Goal: Information Seeking & Learning: Find specific fact

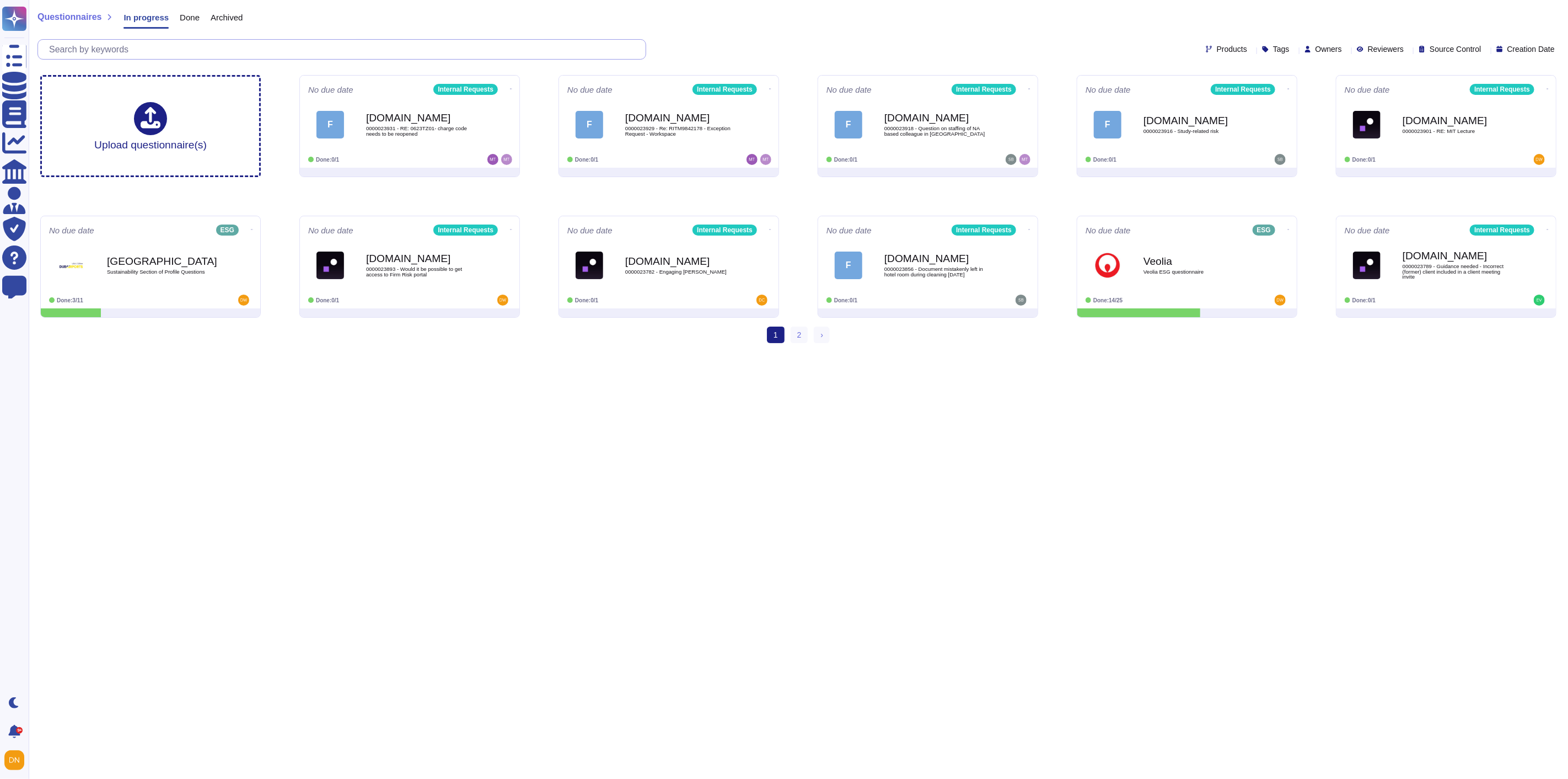
click at [219, 53] on input "text" at bounding box center [345, 49] width 602 height 19
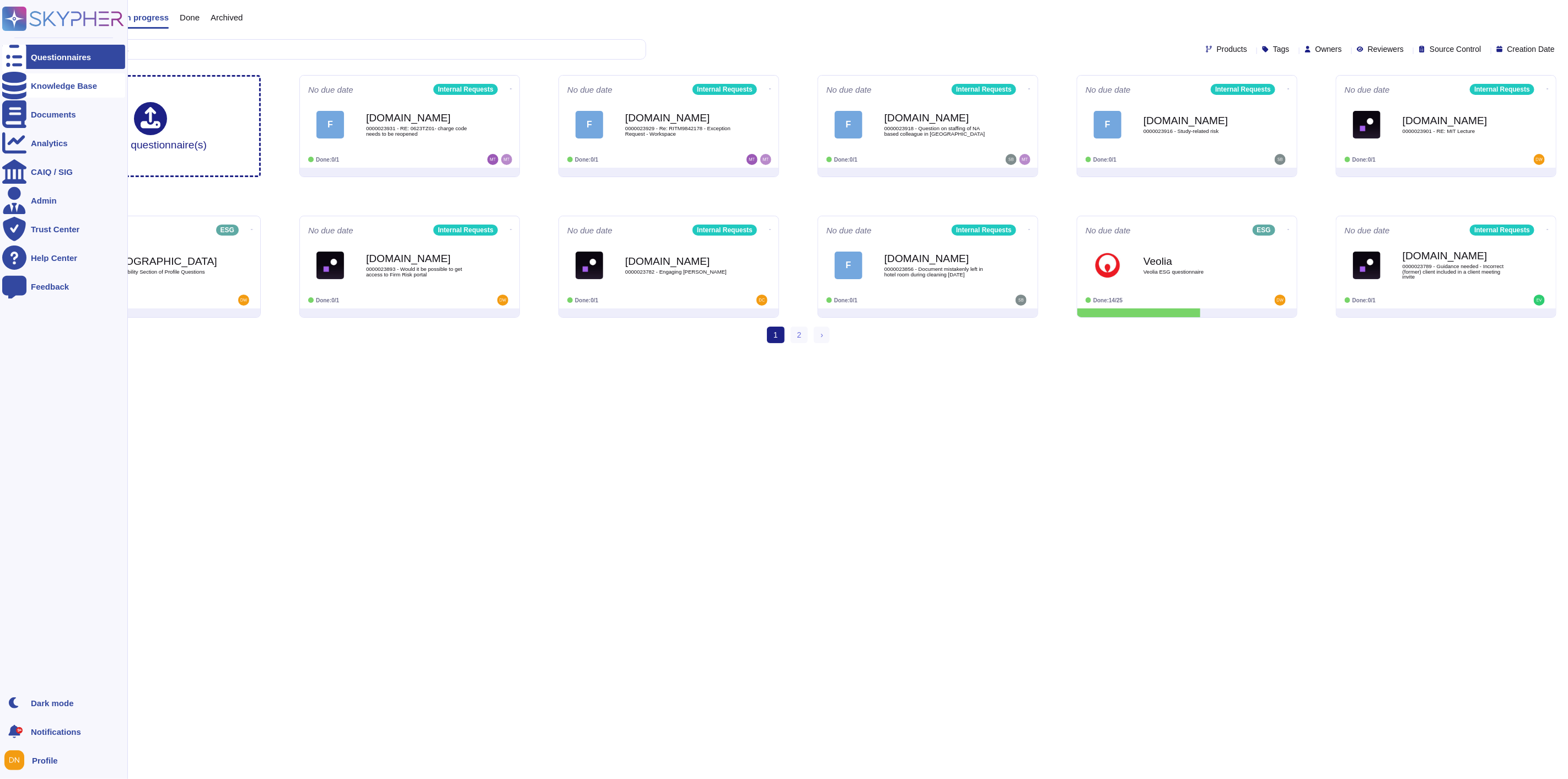
click at [13, 80] on icon at bounding box center [15, 85] width 24 height 27
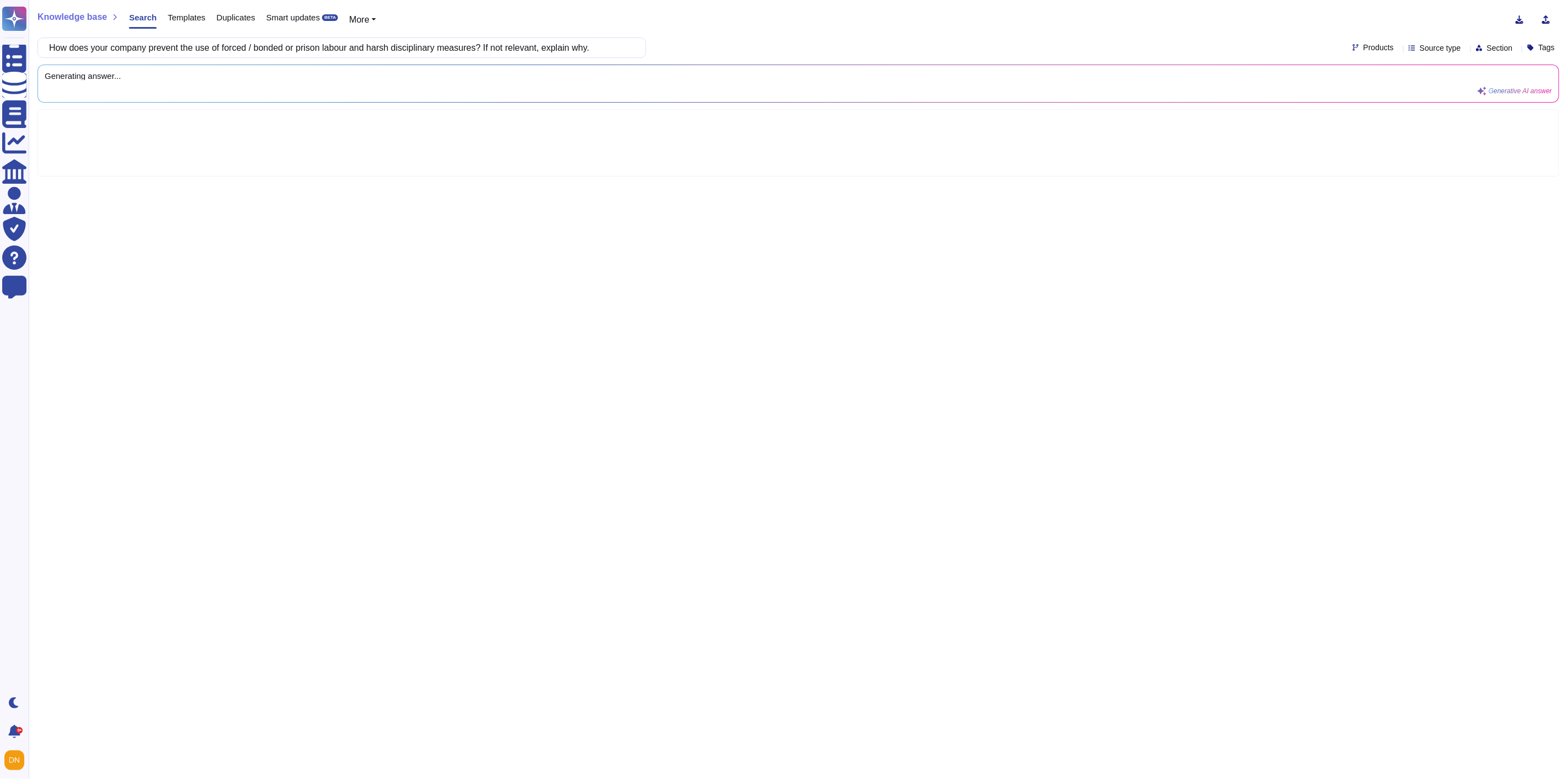
click at [491, 48] on input "How does your company prevent the use of forced / bonded or prison labour and h…" at bounding box center [339, 48] width 591 height 19
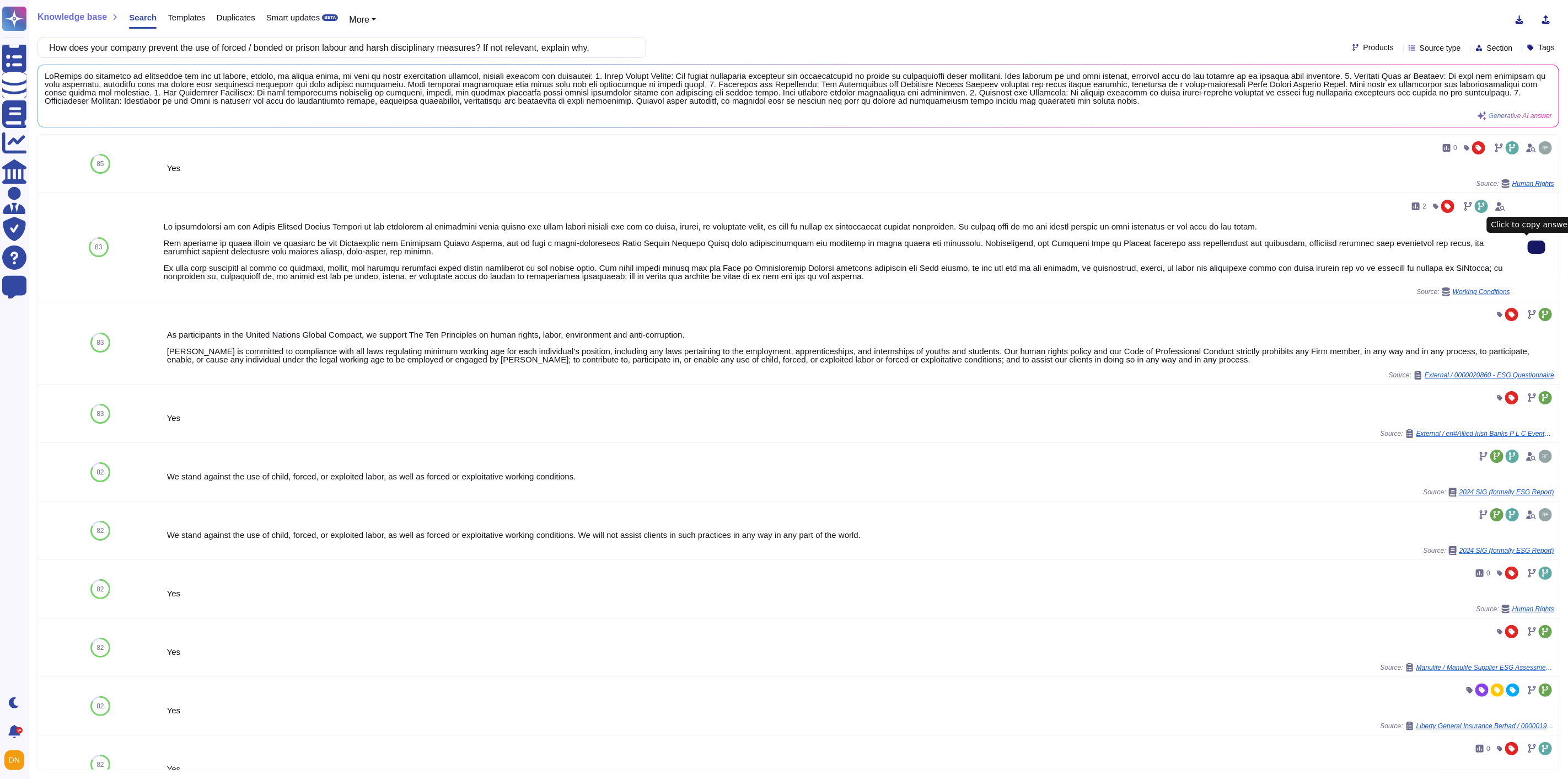
click at [1528, 254] on button at bounding box center [1536, 247] width 18 height 13
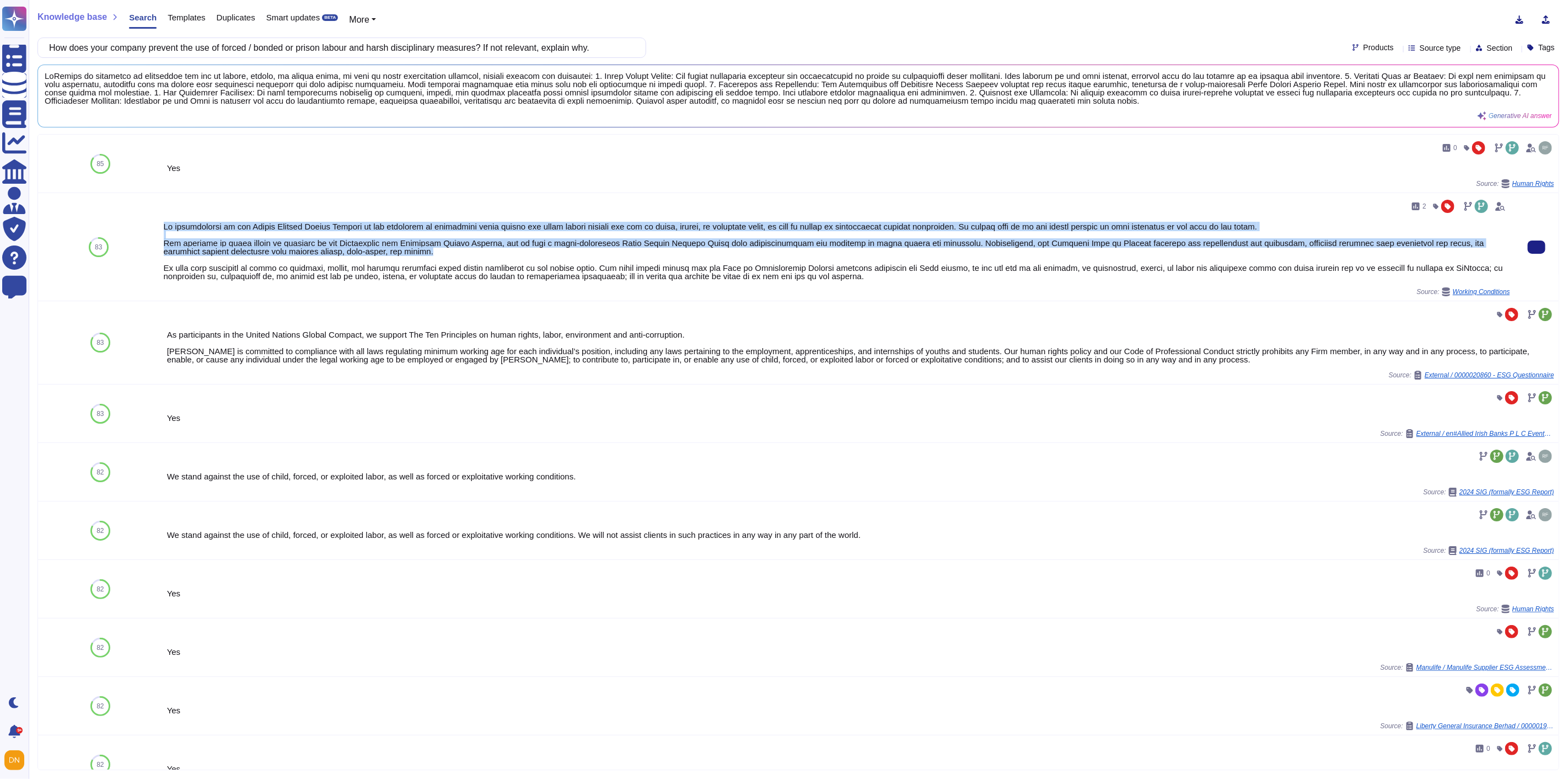
drag, startPoint x: 404, startPoint y: 254, endPoint x: 161, endPoint y: 228, distance: 244.4
click at [161, 228] on div "2 Source: Working Conditions" at bounding box center [837, 247] width 1355 height 108
copy div "As participants in the United Nations Global Compact we are committed to respec…"
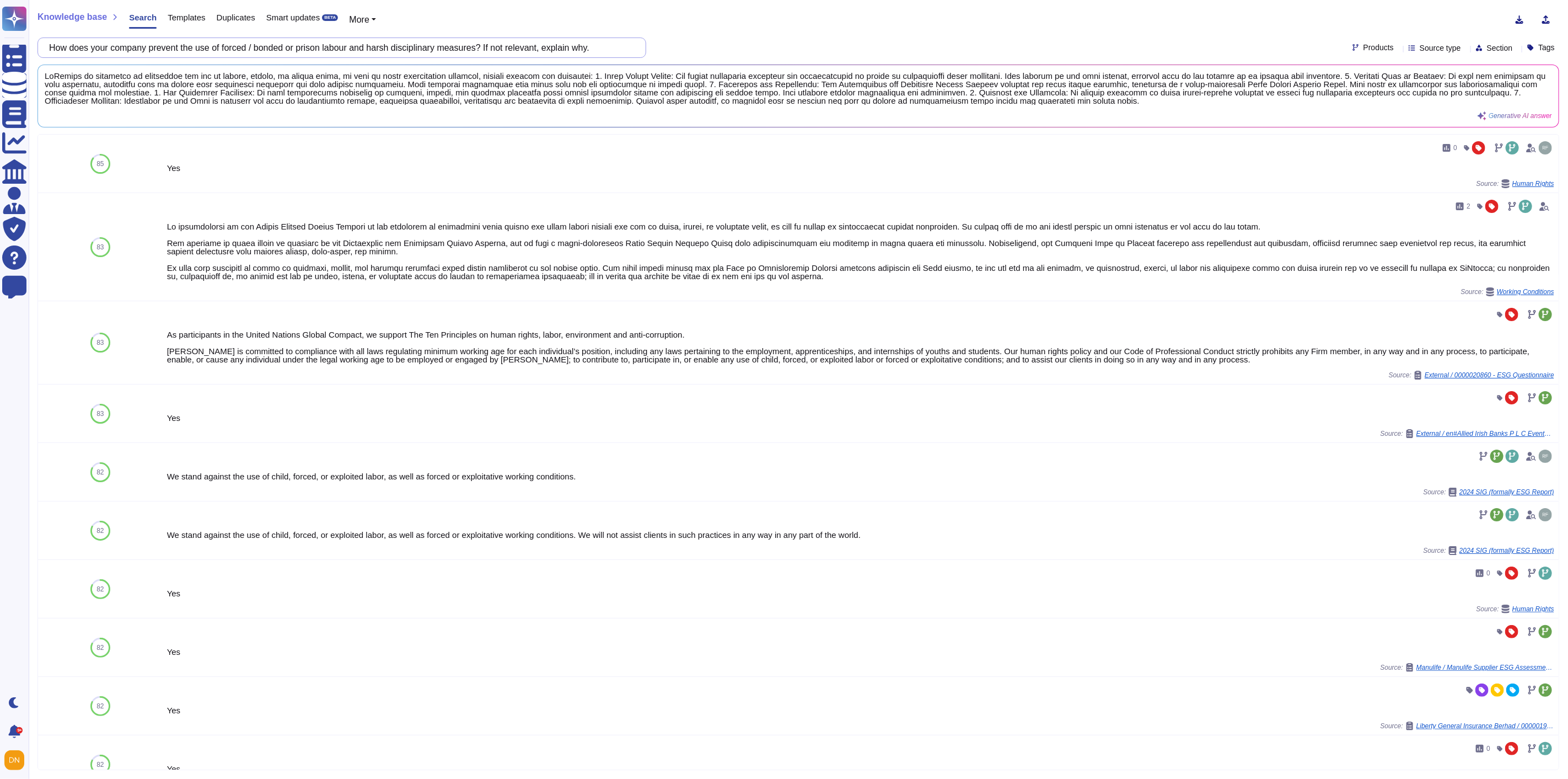
drag, startPoint x: 620, startPoint y: 51, endPoint x: 46, endPoint y: 37, distance: 574.2
click at [46, 38] on div "How does your company prevent the use of forced / bonded or prison labour and h…" at bounding box center [342, 48] width 609 height 21
paste input "Does your company provide human rights specific training?"
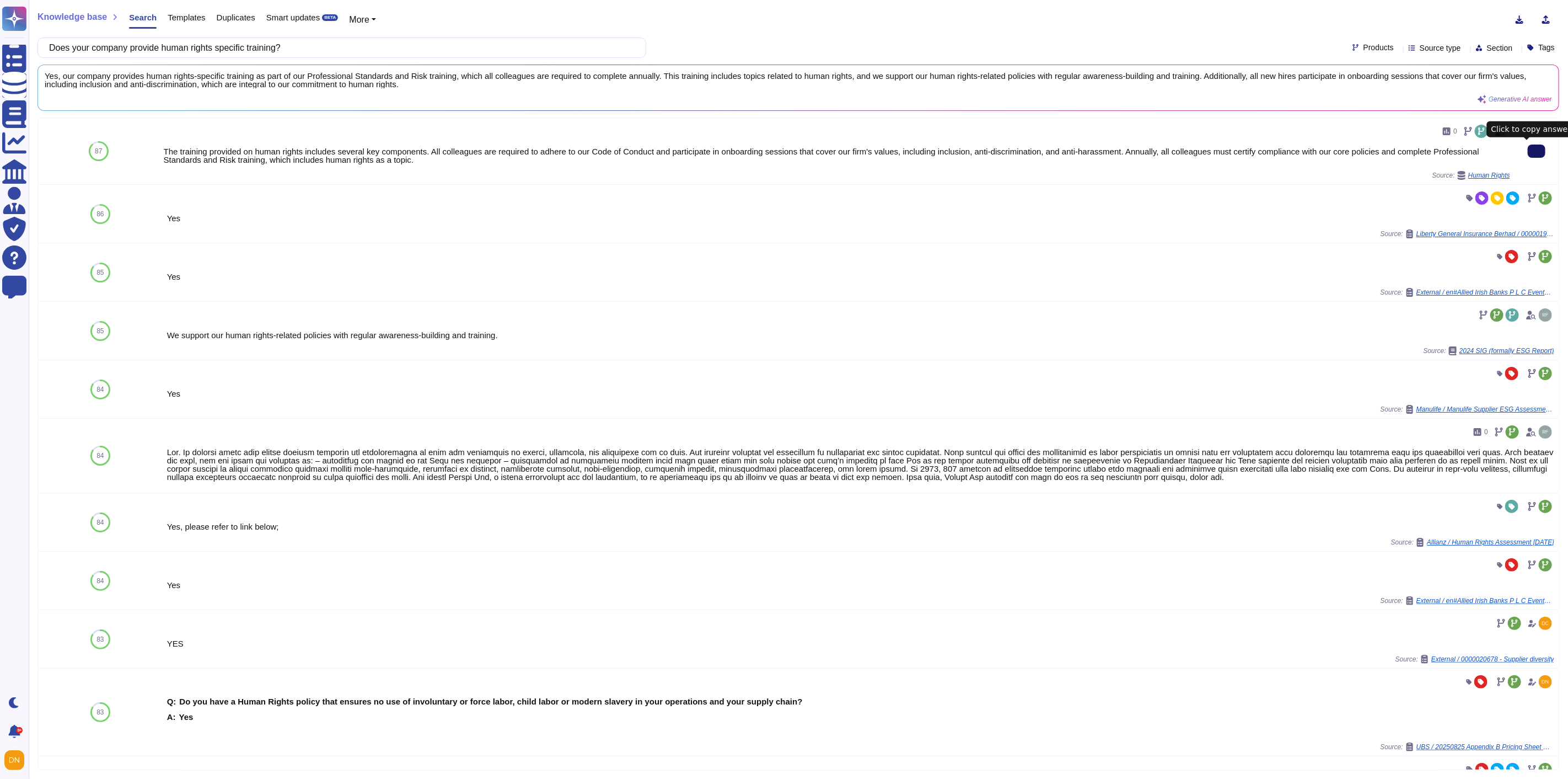
click at [1528, 149] on button at bounding box center [1536, 151] width 18 height 13
drag, startPoint x: 309, startPoint y: 44, endPoint x: 30, endPoint y: 43, distance: 279.0
click at [30, 43] on div "Knowledge base Search Templates Duplicates Smart updates BETA More Does your co…" at bounding box center [798, 389] width 1539 height 779
paste input "accommodation for any of its workforce"
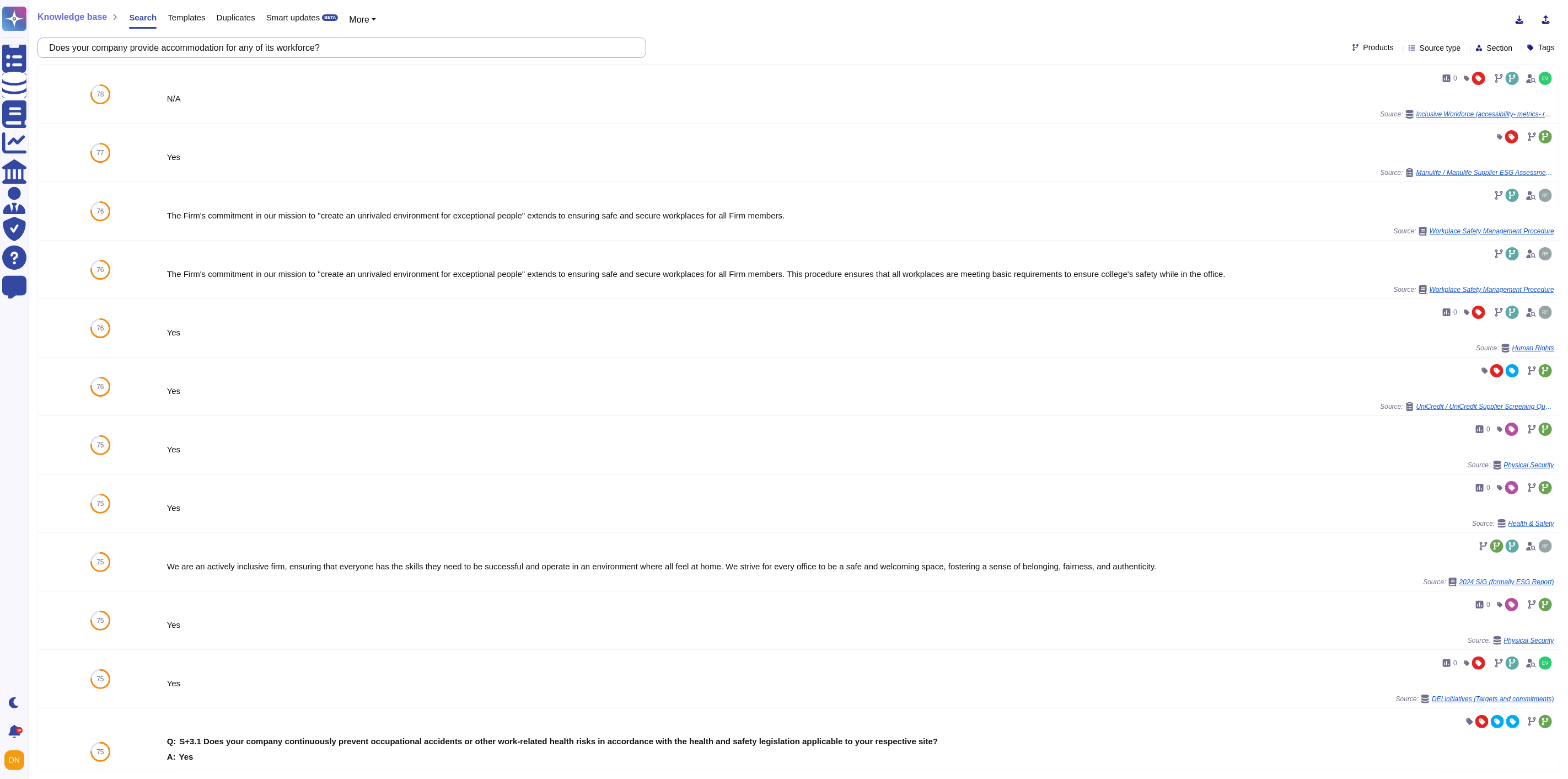
drag, startPoint x: 338, startPoint y: 52, endPoint x: 54, endPoint y: 33, distance: 284.6
click at [54, 33] on div "Knowledge base Search Templates Duplicates Smart updates BETA More Does your co…" at bounding box center [798, 389] width 1539 height 779
paste input "Where a code of conduct is issued to suppliers, please select the methods used …"
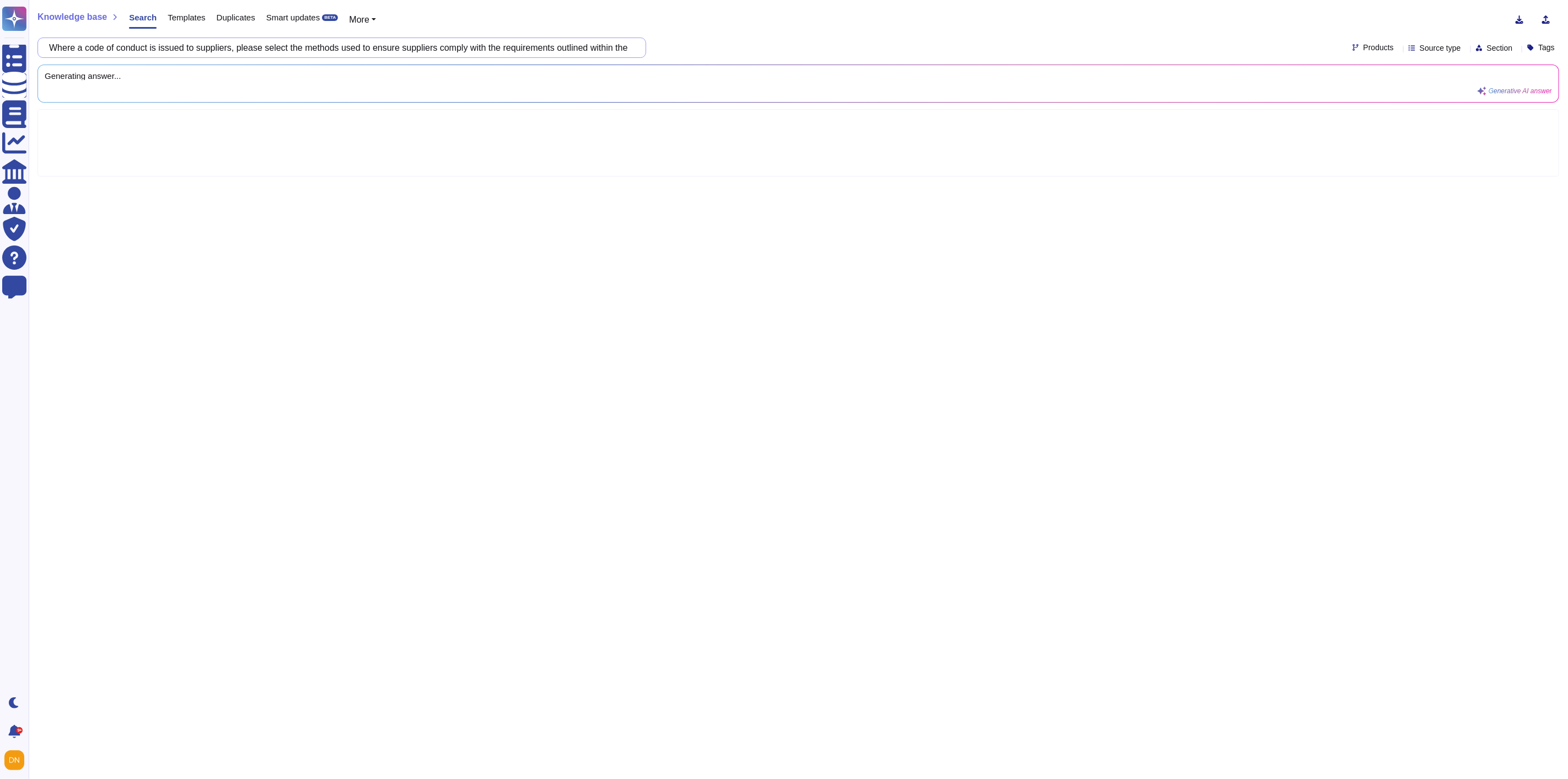
scroll to position [0, 74]
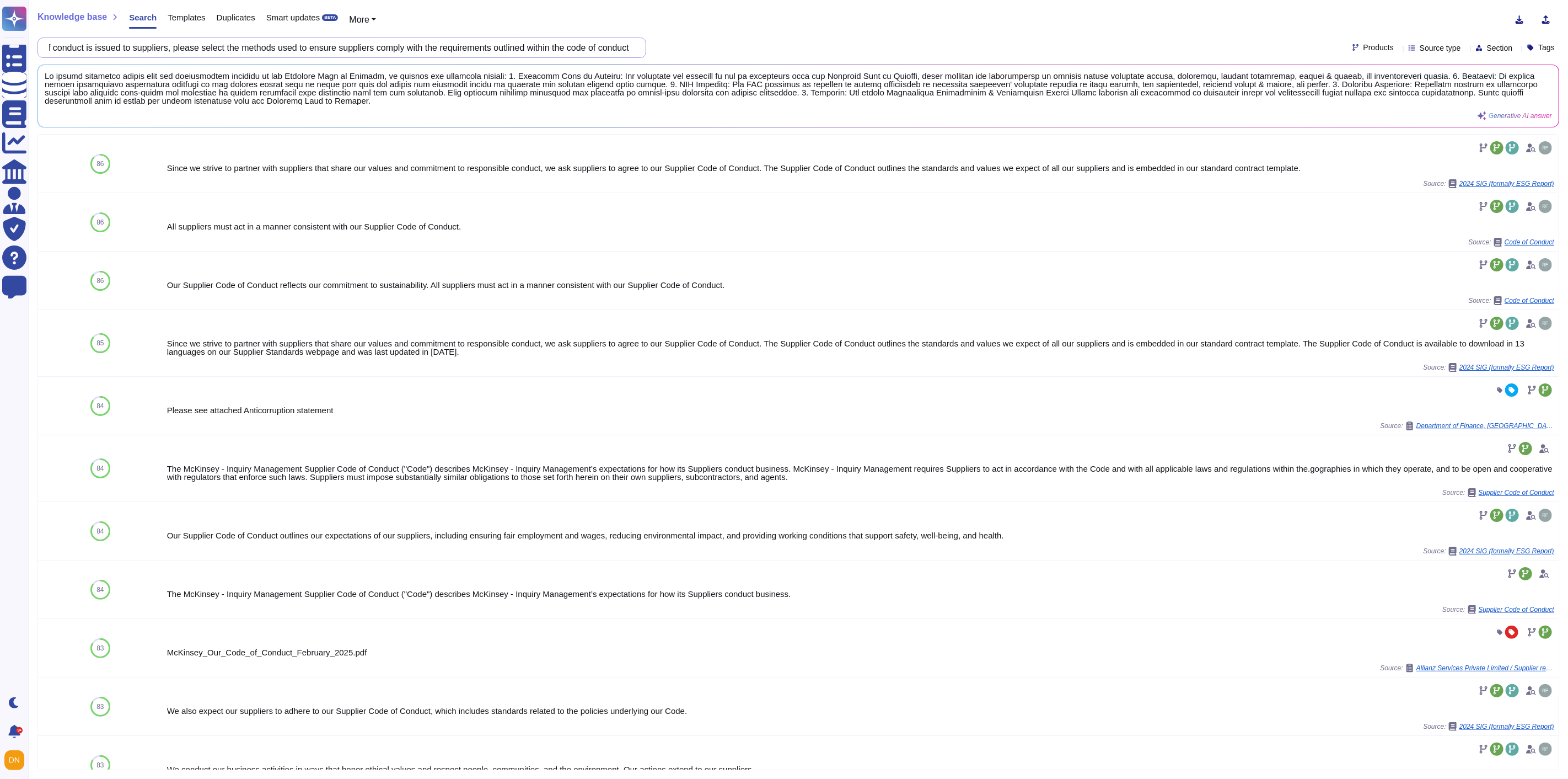
type input "Where a code of conduct is issued to suppliers, please select the methods used …"
click at [597, 48] on input "Where a code of conduct is issued to suppliers, please select the methods used …" at bounding box center [339, 48] width 591 height 19
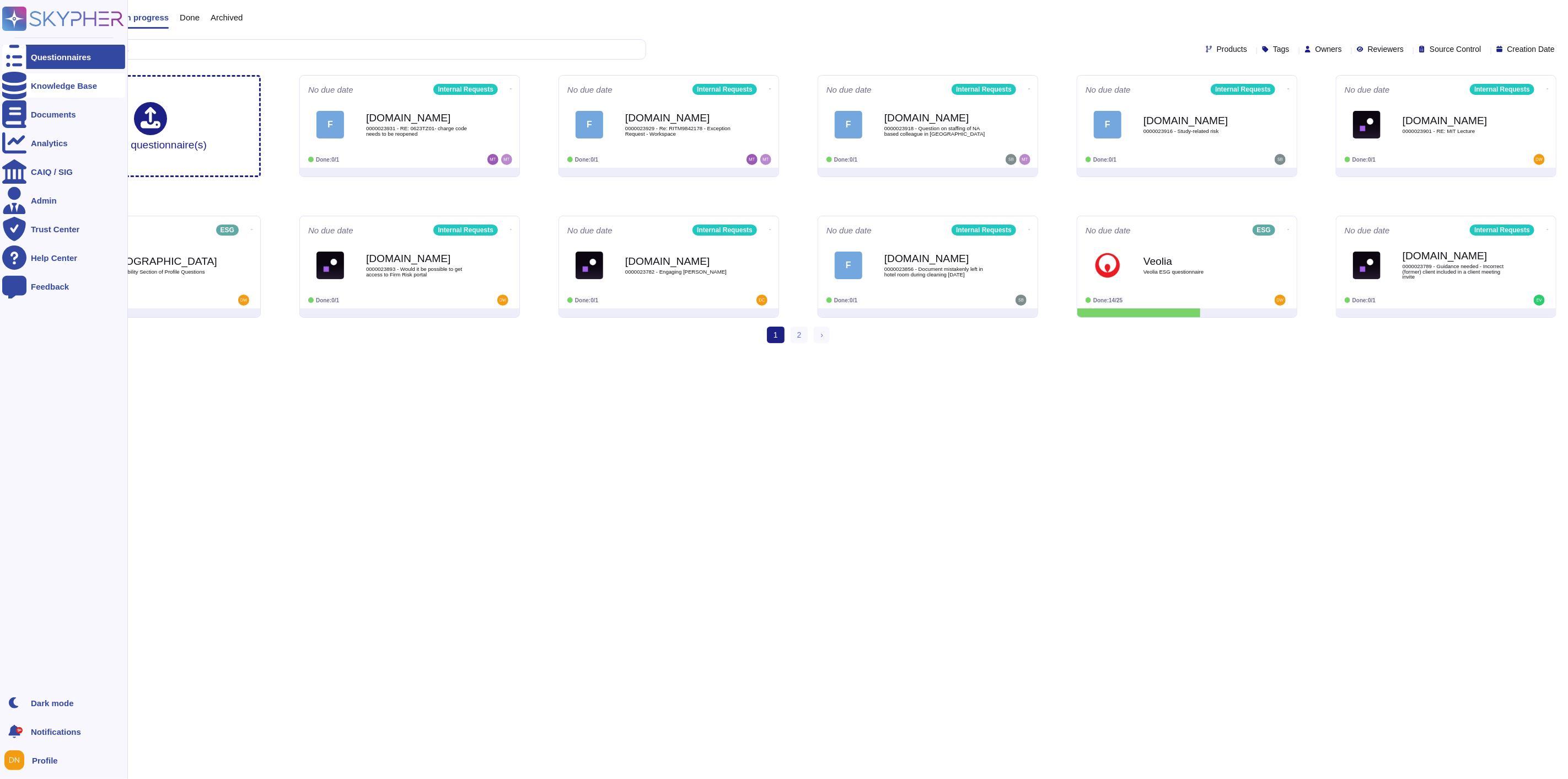
click at [28, 83] on div "Knowledge Base" at bounding box center [64, 85] width 123 height 24
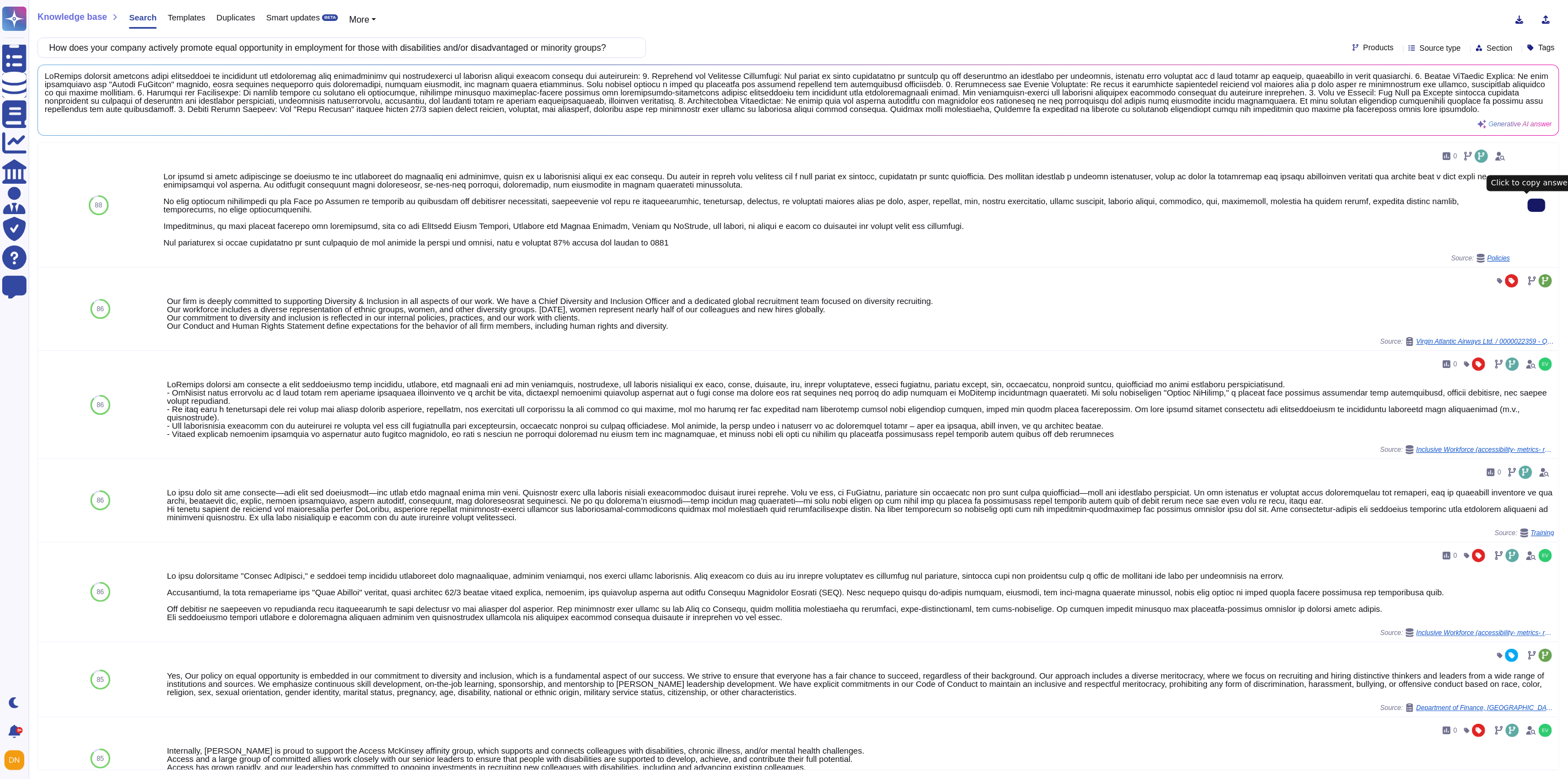
click at [1528, 205] on button at bounding box center [1536, 205] width 18 height 13
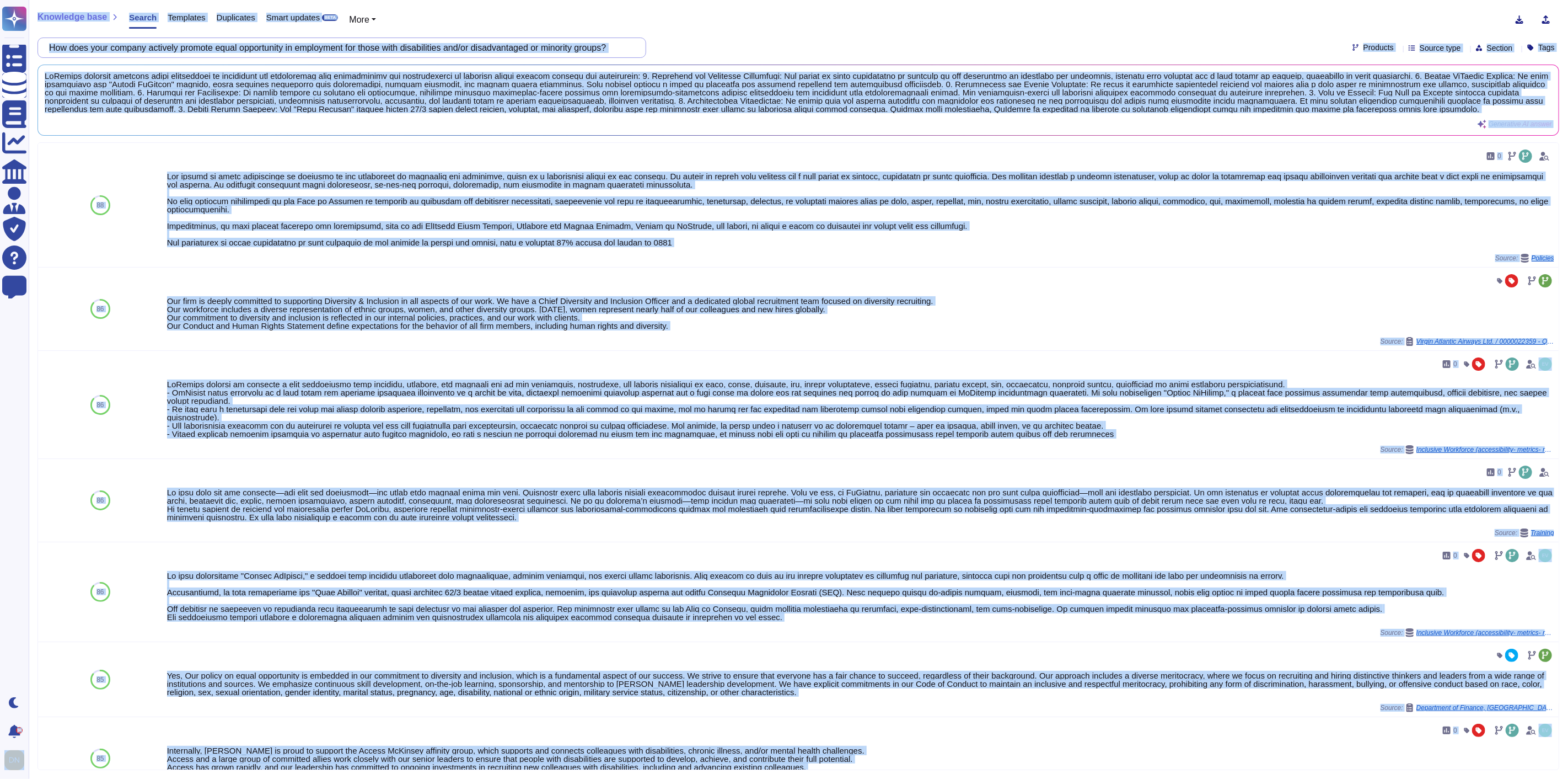
click at [474, 50] on input "How does your company actively promote equal opportunity in employment for thos…" at bounding box center [339, 48] width 591 height 19
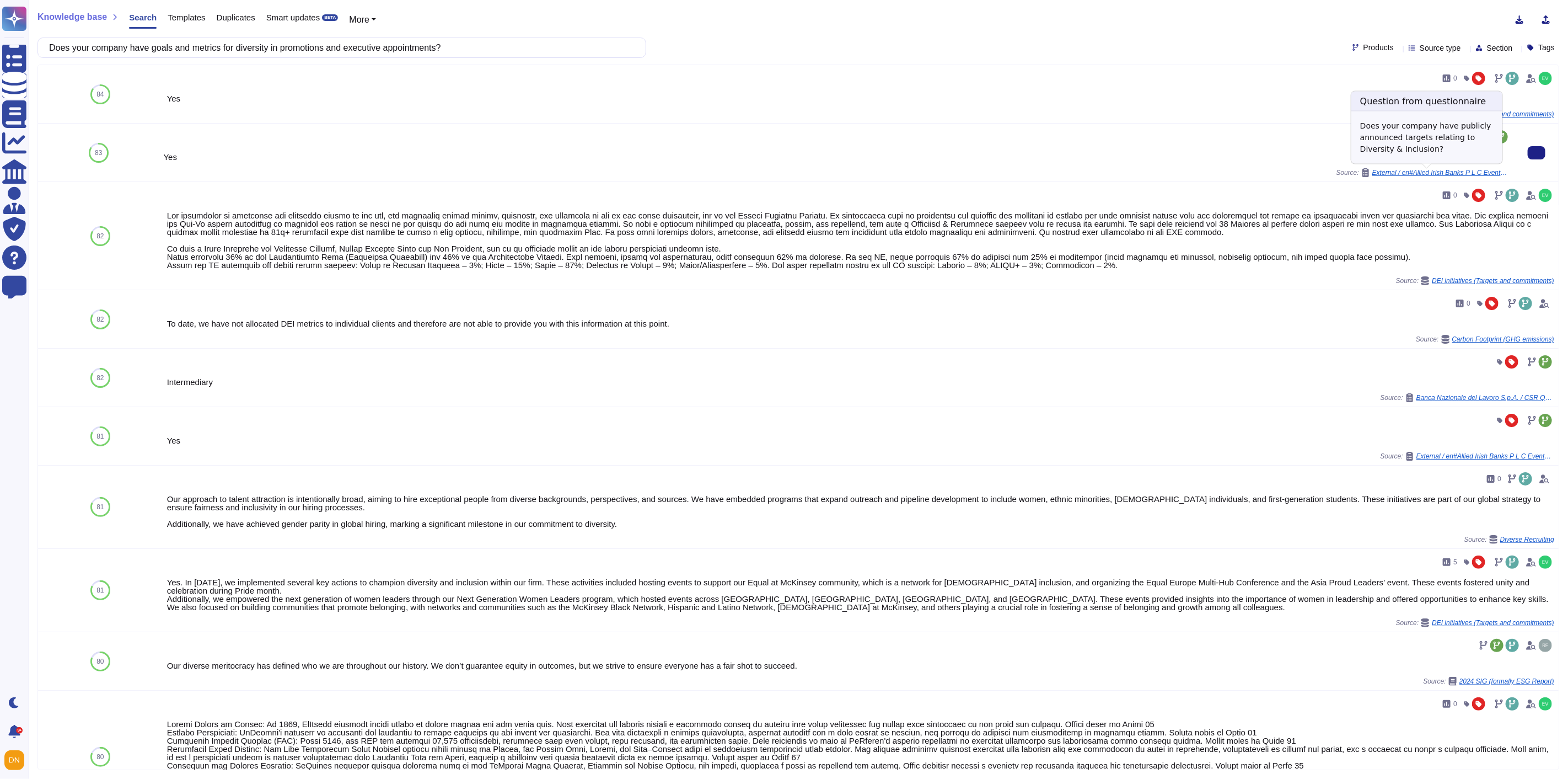
click at [1459, 172] on span "External / en#Allied Irish Banks P L C Event#873" at bounding box center [1441, 172] width 138 height 7
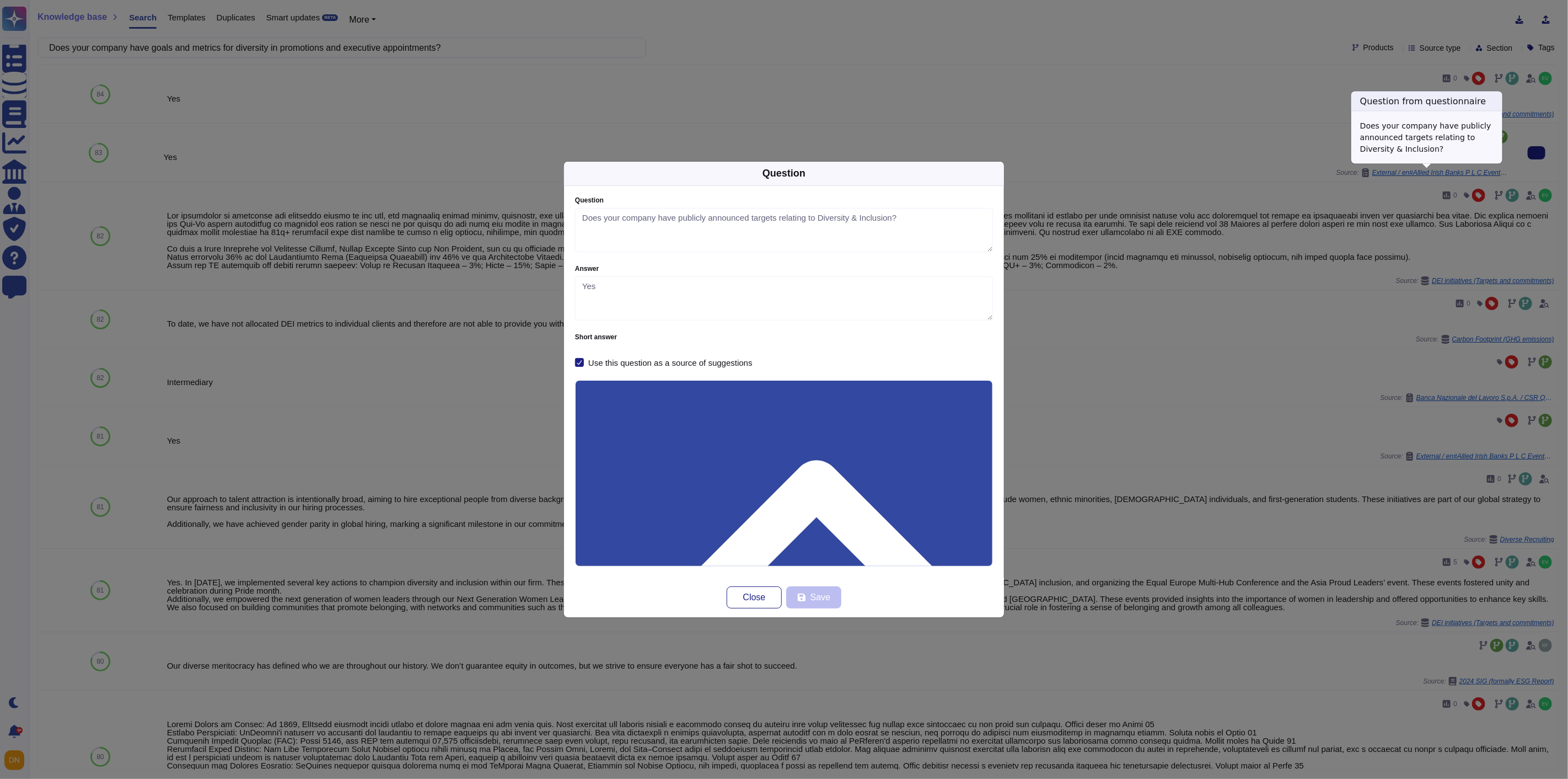
type textarea "Does your company have publicly announced targets relating to Diversity & Inclu…"
type textarea "Yes"
click at [740, 590] on button "Close" at bounding box center [754, 597] width 55 height 22
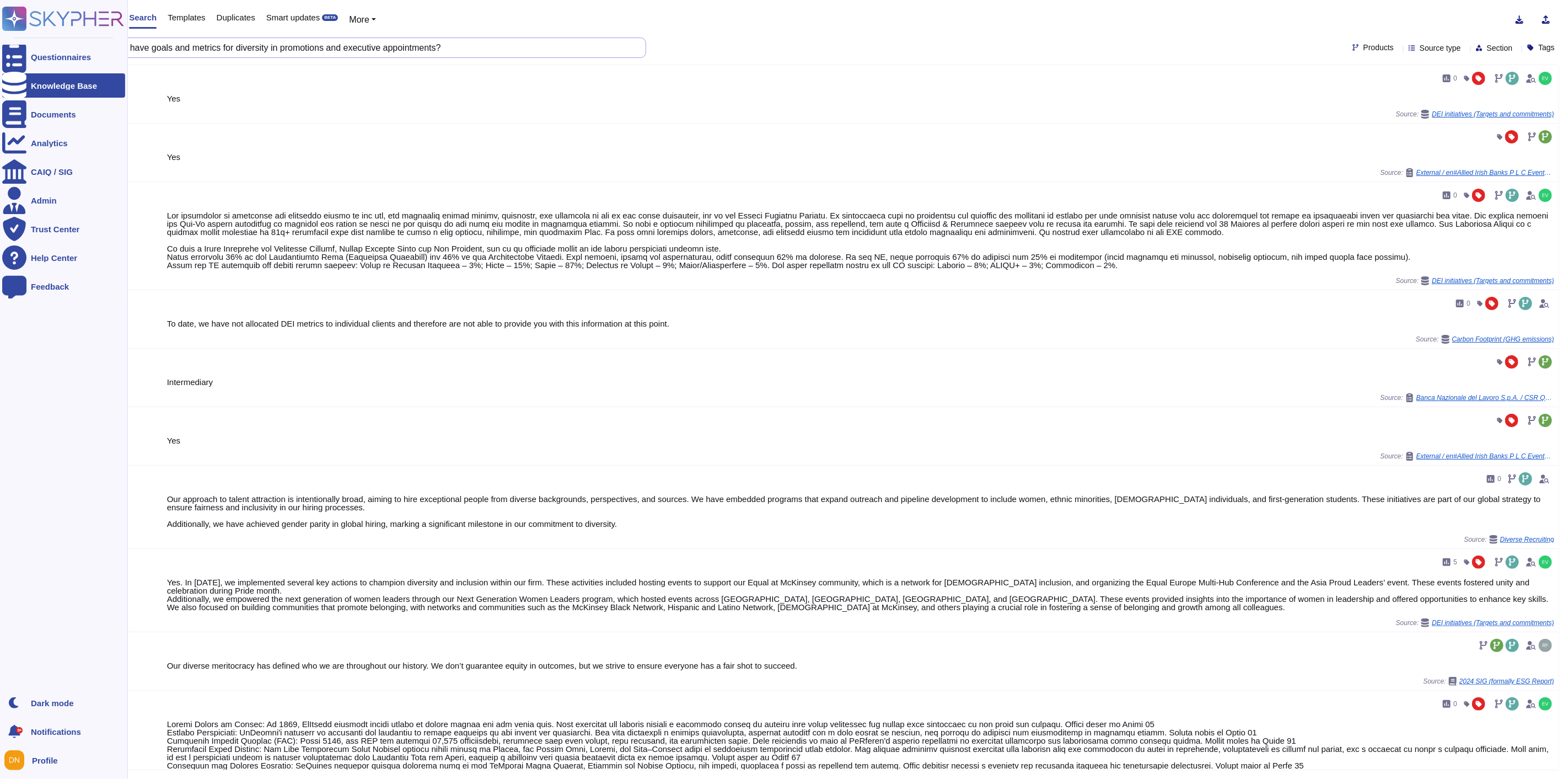
drag, startPoint x: 461, startPoint y: 44, endPoint x: 24, endPoint y: 37, distance: 437.1
click at [24, 37] on div "Questionnaires Knowledge Base Documents Analytics CAIQ / SIG Admin Trust Center…" at bounding box center [784, 389] width 1568 height 779
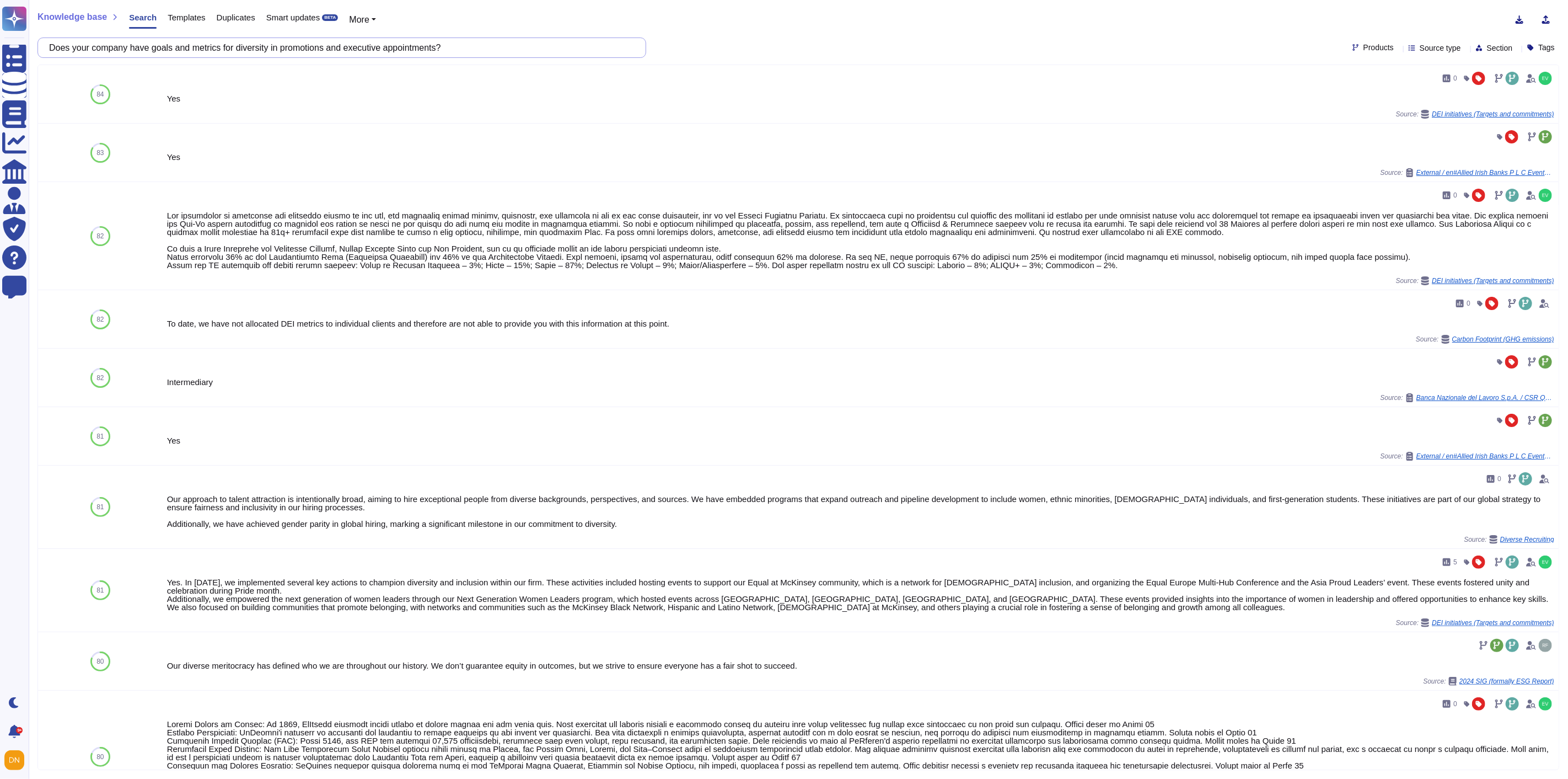
paste input "a diversity and inclusion forum, council or similar group"
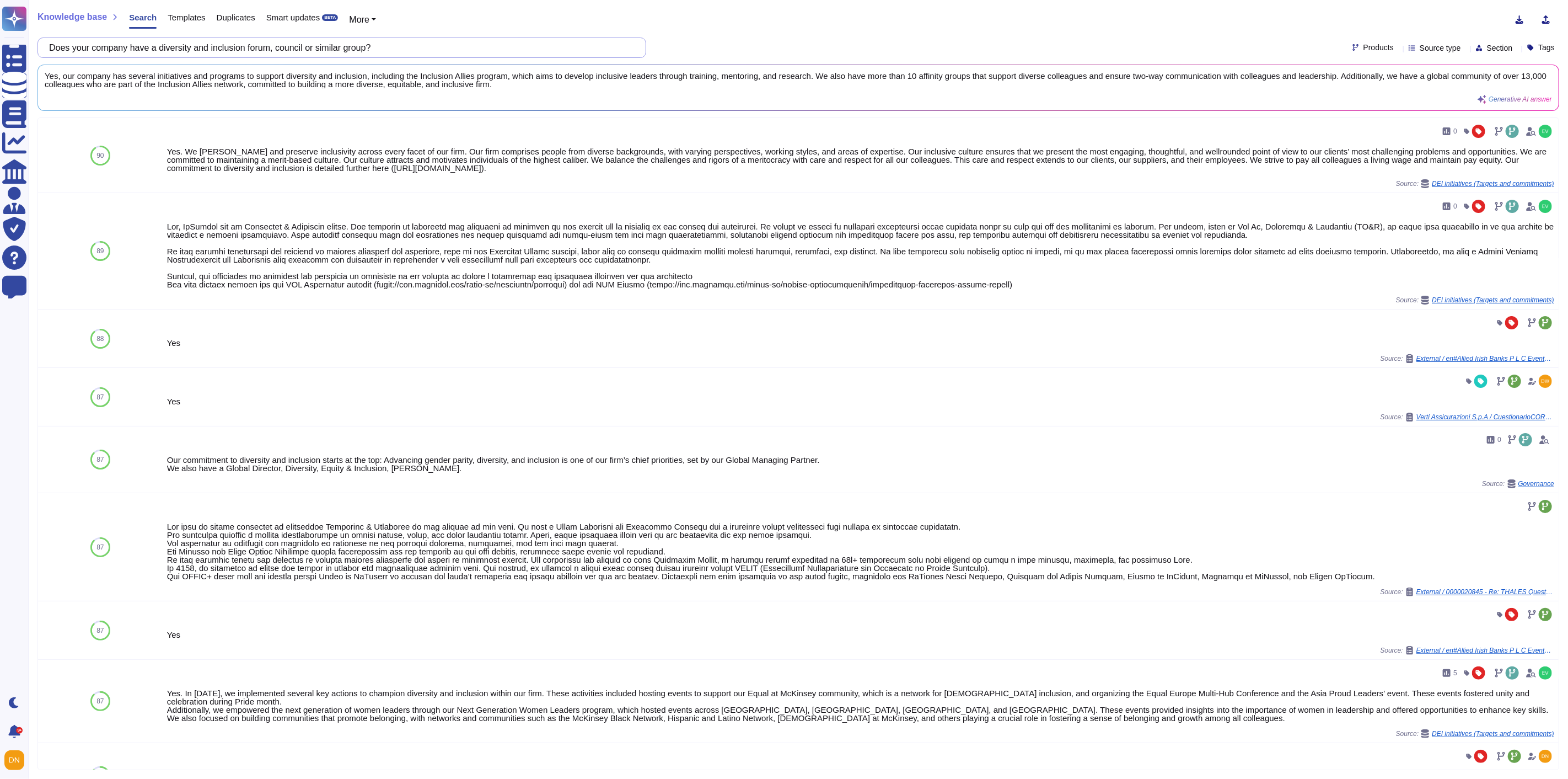
type input "Does your company have a diversity and inclusion forum, council or similar grou…"
drag, startPoint x: 609, startPoint y: 168, endPoint x: 408, endPoint y: 167, distance: 201.0
click at [408, 167] on div "Yes. We [PERSON_NAME] and preserve inclusivity across every facet of our firm. …" at bounding box center [837, 160] width 1346 height 25
copy div "[URL][DOMAIN_NAME]"
